Goal: Task Accomplishment & Management: Complete application form

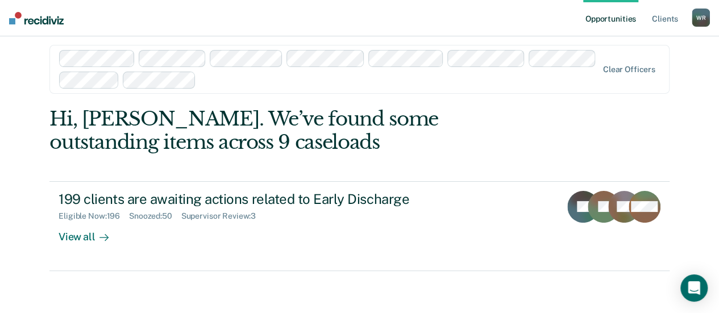
scroll to position [12, 0]
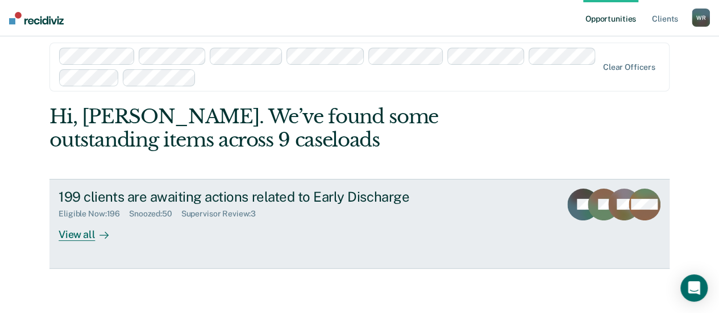
click at [228, 215] on div "Supervisor Review : 3" at bounding box center [223, 214] width 84 height 10
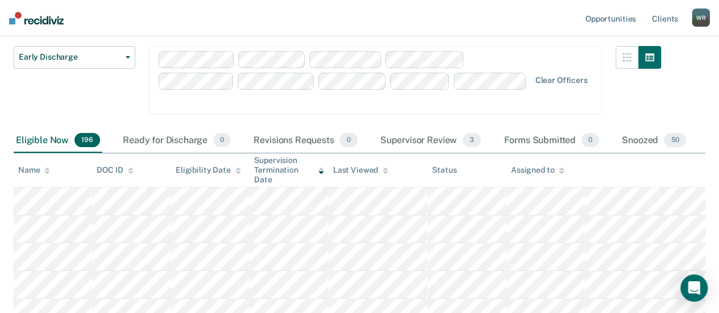
scroll to position [57, 0]
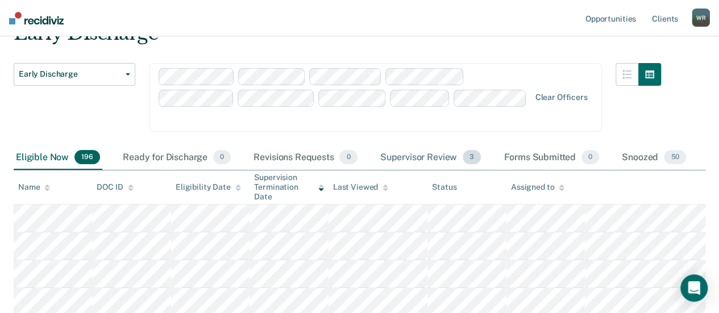
click at [419, 145] on div "Supervisor Review 3" at bounding box center [431, 157] width 106 height 25
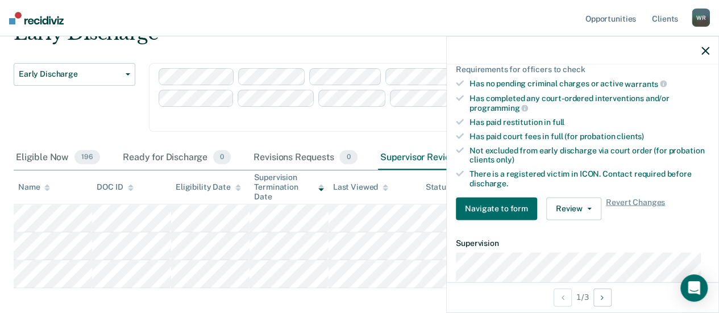
scroll to position [398, 0]
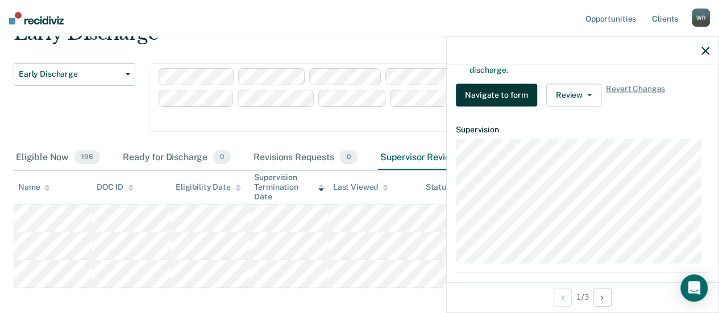
click at [489, 86] on button "Navigate to form" at bounding box center [496, 95] width 81 height 23
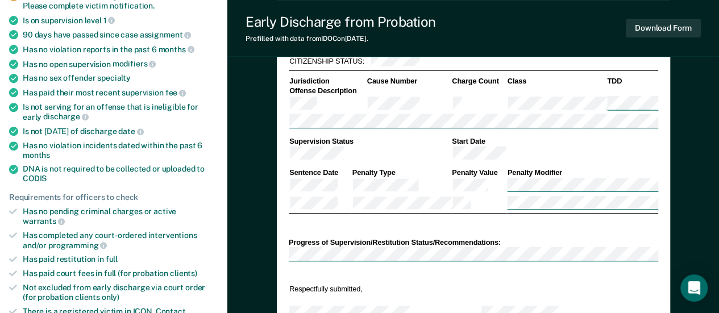
type textarea "x"
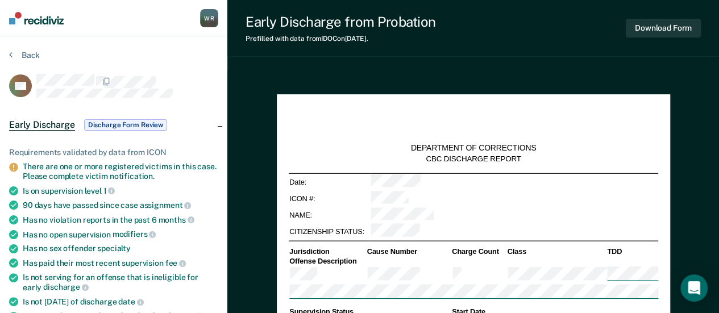
click at [187, 62] on div "Back" at bounding box center [113, 62] width 209 height 24
click at [698, 285] on icon "Open Intercom Messenger" at bounding box center [693, 288] width 13 height 15
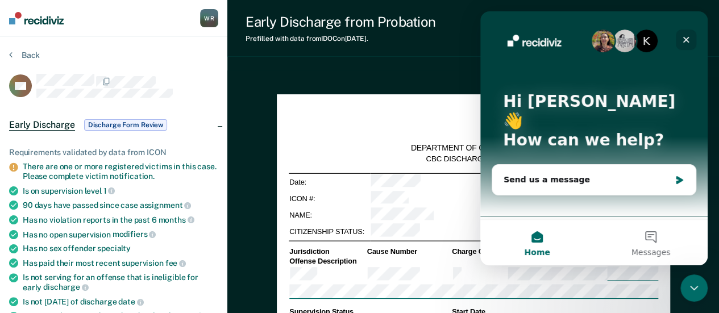
click at [683, 37] on icon "Close" at bounding box center [685, 39] width 9 height 9
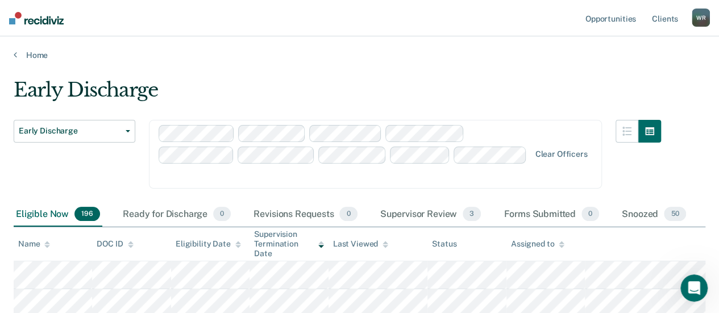
scroll to position [57, 0]
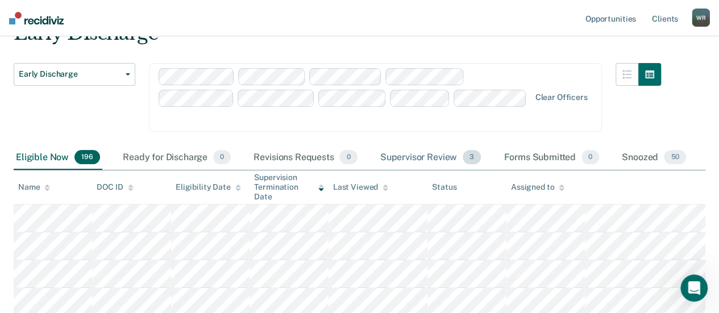
click at [431, 145] on div "Supervisor Review 3" at bounding box center [431, 157] width 106 height 25
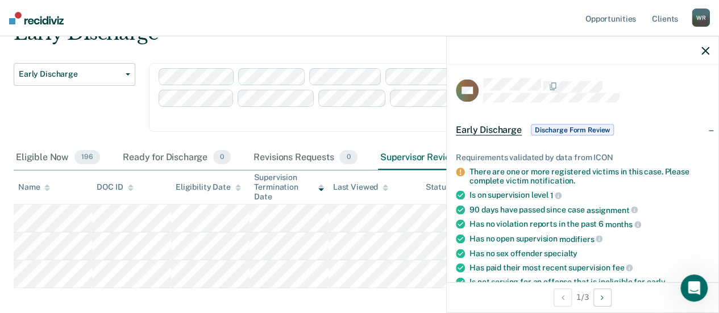
click at [489, 126] on span "Early Discharge" at bounding box center [489, 129] width 66 height 11
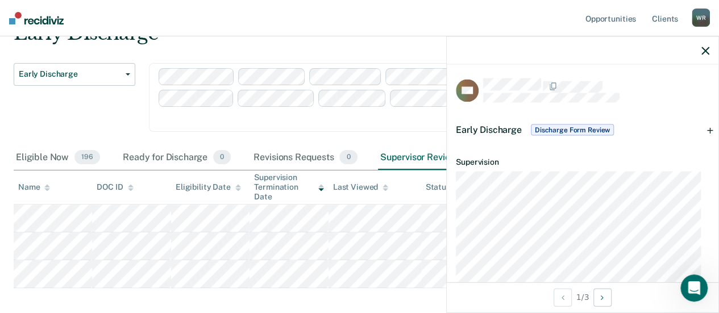
click at [489, 126] on span "Early Discharge" at bounding box center [489, 129] width 66 height 11
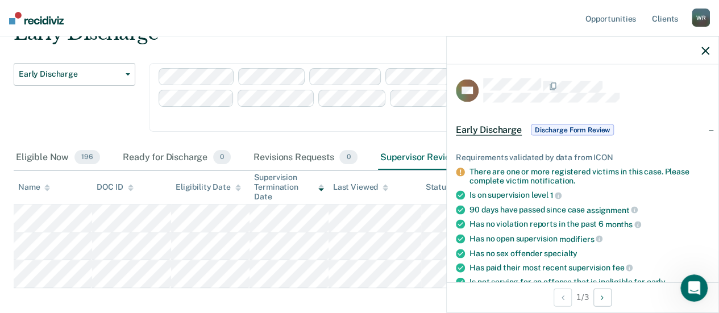
click at [484, 134] on div "Early Discharge Discharge Form Review" at bounding box center [536, 129] width 160 height 18
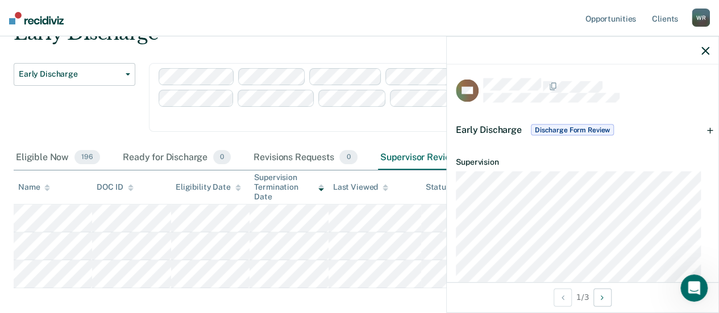
click at [491, 130] on span "Early Discharge" at bounding box center [489, 129] width 66 height 11
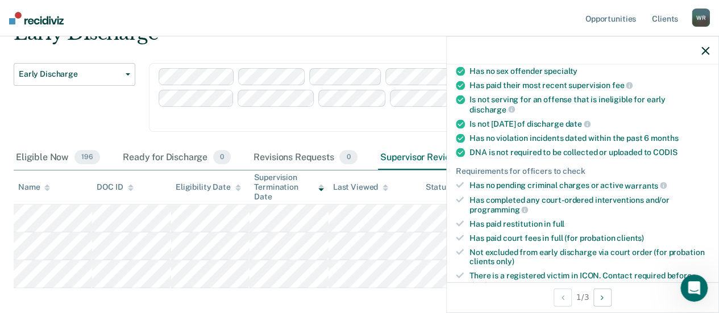
scroll to position [227, 0]
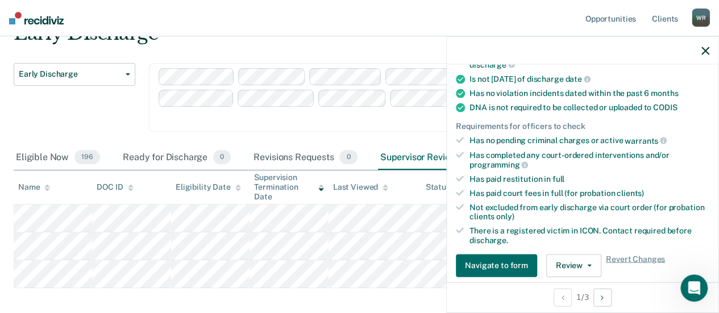
click at [462, 227] on icon at bounding box center [460, 231] width 8 height 8
click at [459, 137] on icon at bounding box center [460, 140] width 8 height 8
click at [587, 258] on button "Review" at bounding box center [573, 265] width 55 height 23
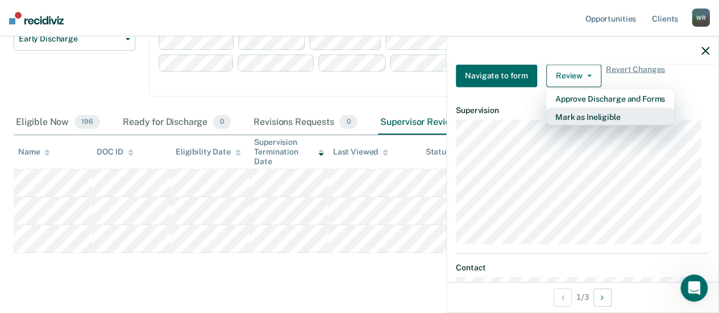
scroll to position [364, 0]
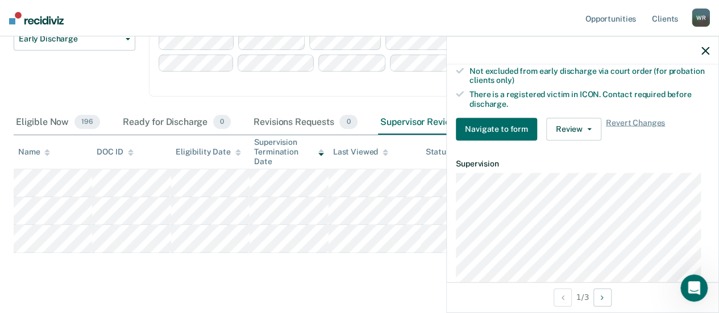
click at [707, 45] on button "button" at bounding box center [705, 50] width 8 height 10
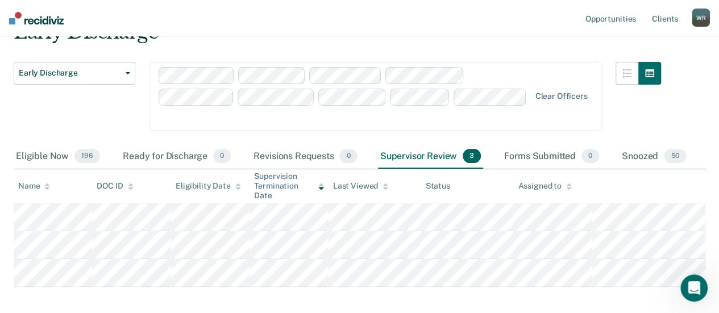
scroll to position [92, 0]
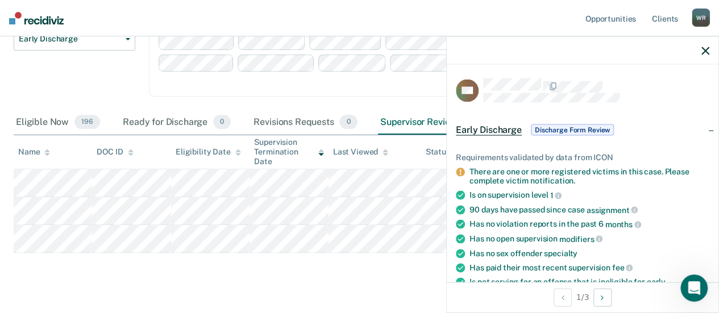
click at [497, 130] on span "Early Discharge" at bounding box center [489, 129] width 66 height 11
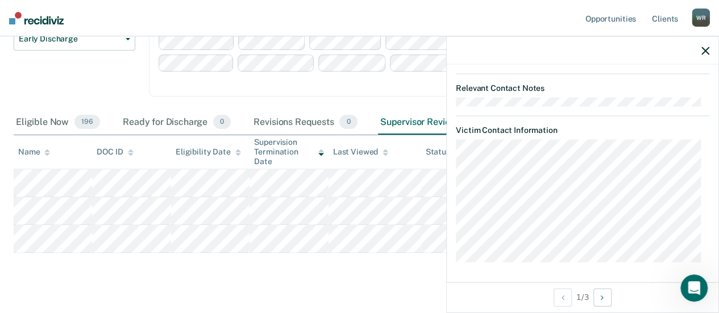
scroll to position [0, 0]
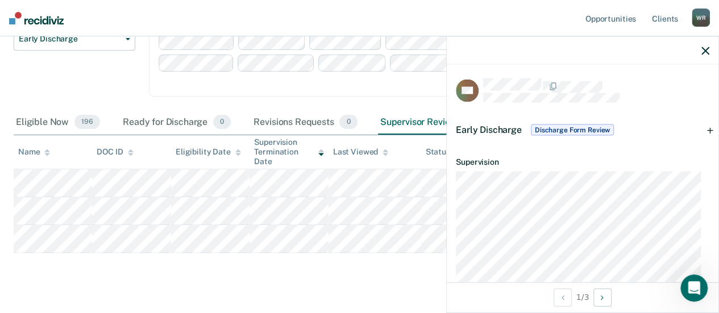
click at [469, 128] on span "Early Discharge" at bounding box center [489, 129] width 66 height 11
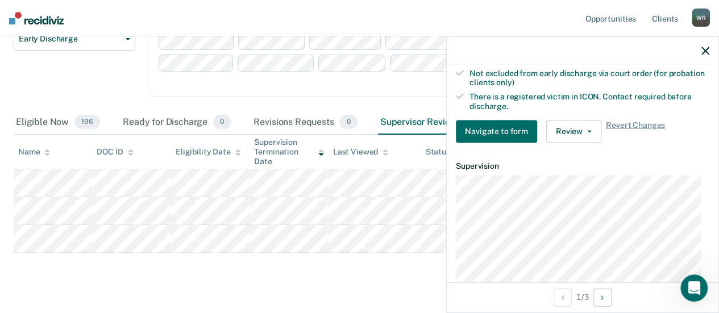
scroll to position [398, 0]
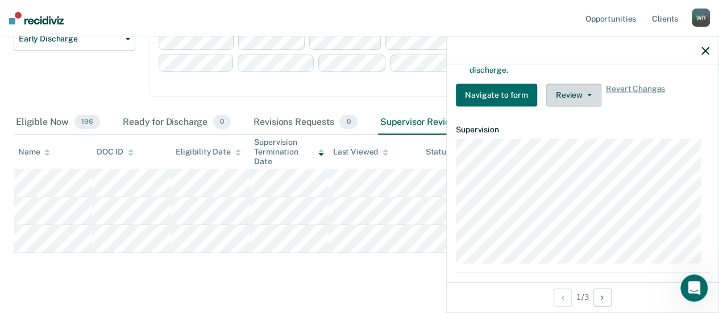
click at [587, 94] on icon "button" at bounding box center [589, 95] width 5 height 2
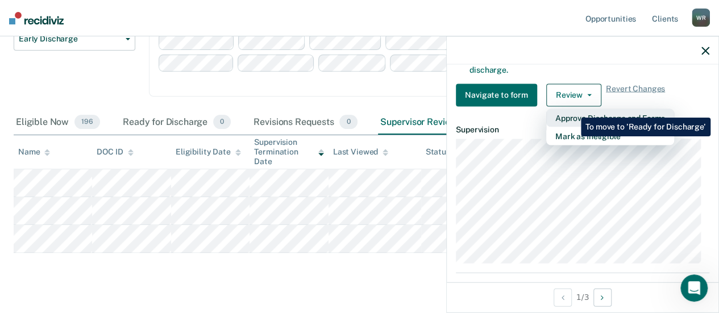
click at [572, 109] on button "Approve Discharge and Forms" at bounding box center [610, 118] width 128 height 18
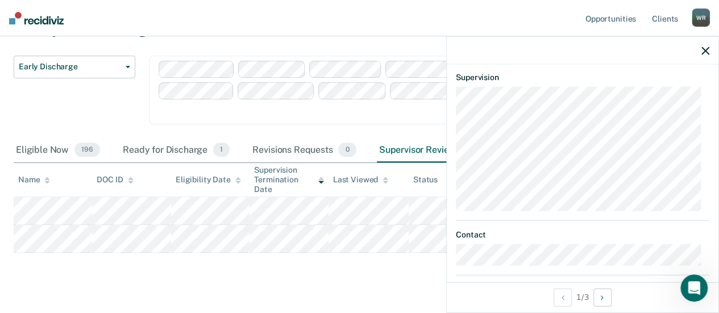
scroll to position [455, 0]
